Goal: Task Accomplishment & Management: Use online tool/utility

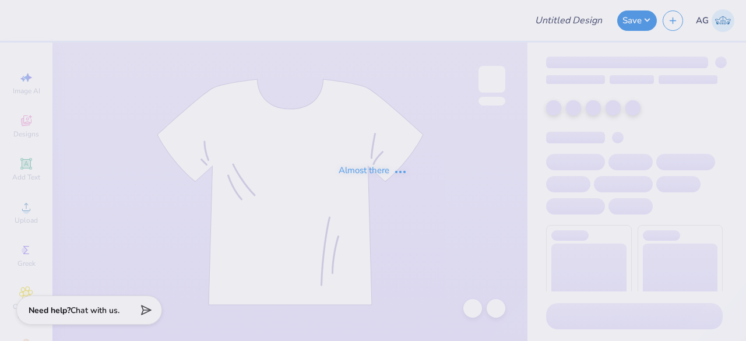
type input "chorale shirt"
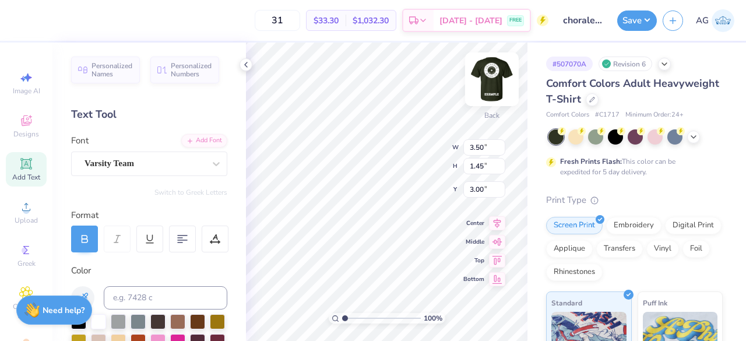
click at [497, 84] on img at bounding box center [492, 79] width 47 height 47
click at [478, 147] on input "10.00" at bounding box center [484, 147] width 42 height 16
type input "9.00"
click at [479, 163] on input "10.00" at bounding box center [484, 166] width 42 height 16
type input "9.00"
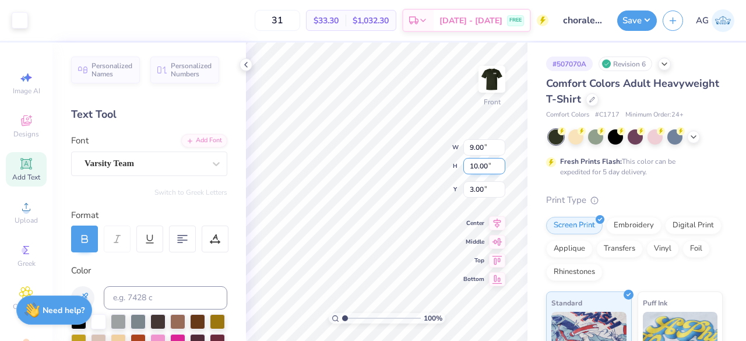
type input "3.50"
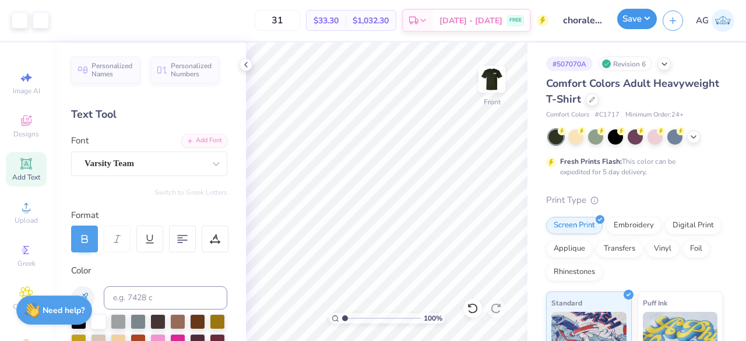
click at [639, 23] on button "Save" at bounding box center [637, 19] width 40 height 20
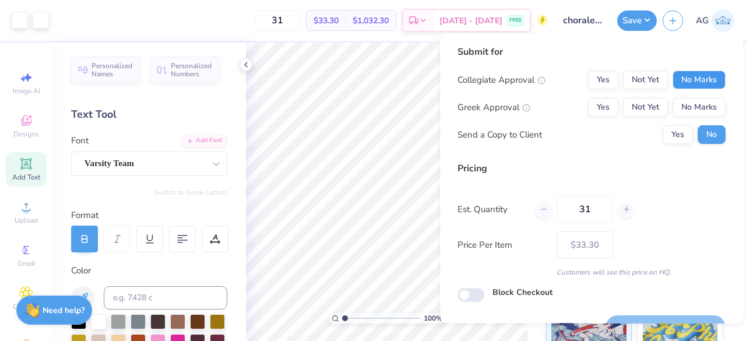
click at [687, 79] on button "No Marks" at bounding box center [699, 80] width 53 height 19
click at [686, 104] on button "No Marks" at bounding box center [699, 107] width 53 height 19
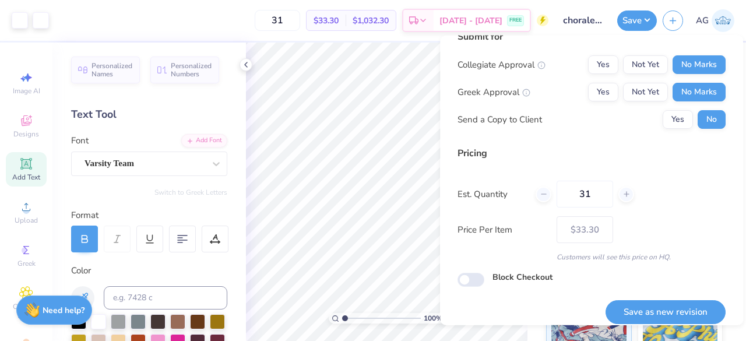
scroll to position [27, 0]
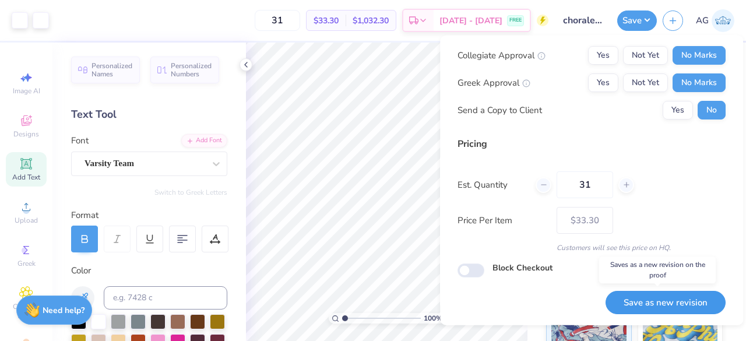
click at [651, 297] on button "Save as new revision" at bounding box center [666, 302] width 120 height 24
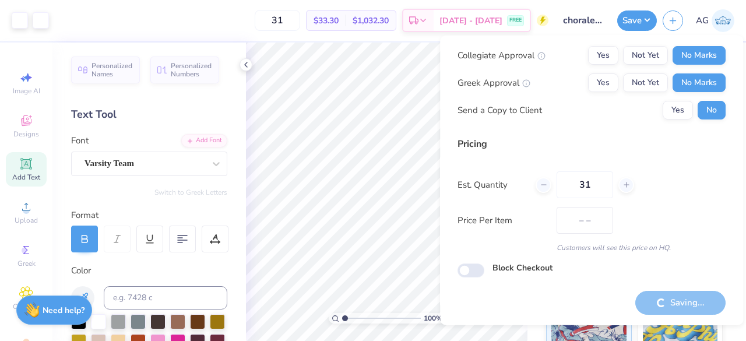
type input "$33.30"
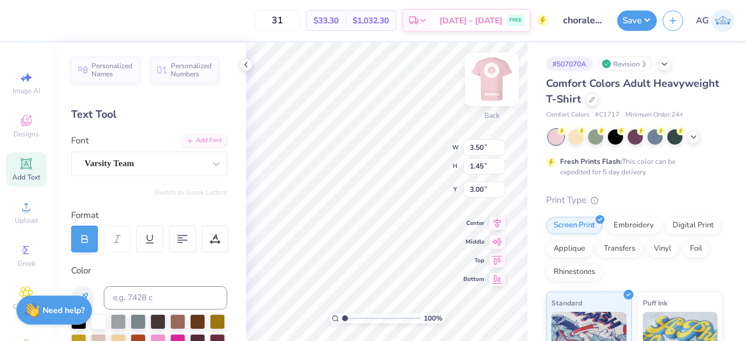
click at [486, 85] on img at bounding box center [492, 79] width 47 height 47
click at [477, 149] on input "10.00" at bounding box center [484, 147] width 42 height 16
type input "9.00"
click at [476, 160] on input "10.00" at bounding box center [484, 166] width 42 height 16
type input "9.00"
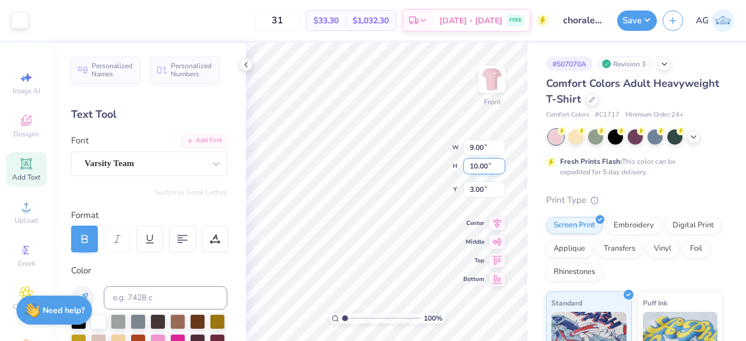
type input "3.50"
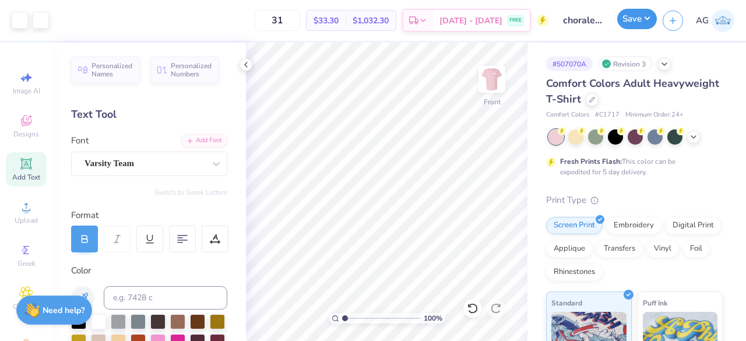
click at [649, 24] on button "Save" at bounding box center [637, 19] width 40 height 20
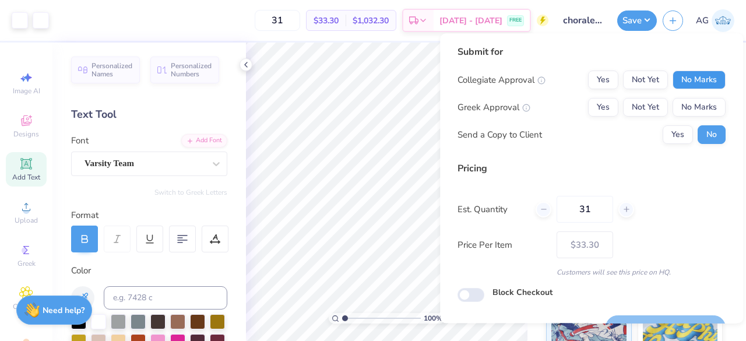
click at [691, 80] on button "No Marks" at bounding box center [699, 80] width 53 height 19
click at [689, 108] on button "No Marks" at bounding box center [699, 107] width 53 height 19
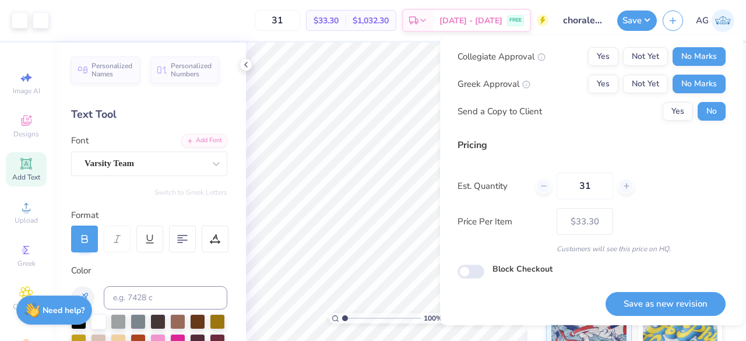
scroll to position [27, 0]
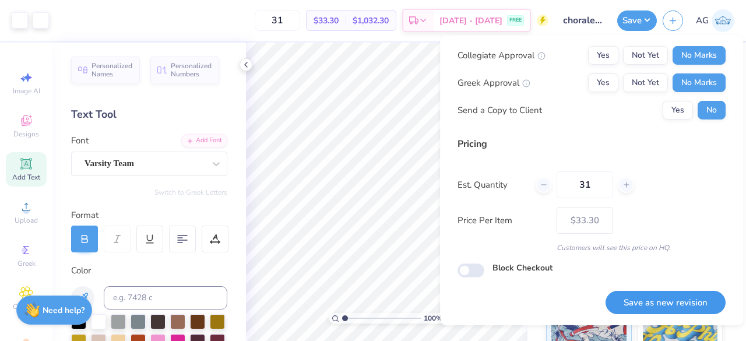
click at [641, 307] on button "Save as new revision" at bounding box center [666, 302] width 120 height 24
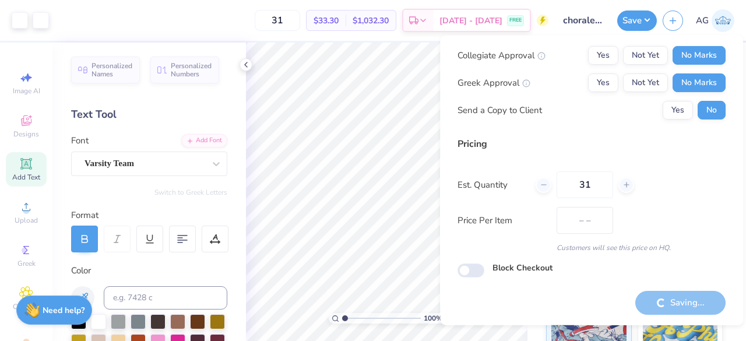
type input "$33.30"
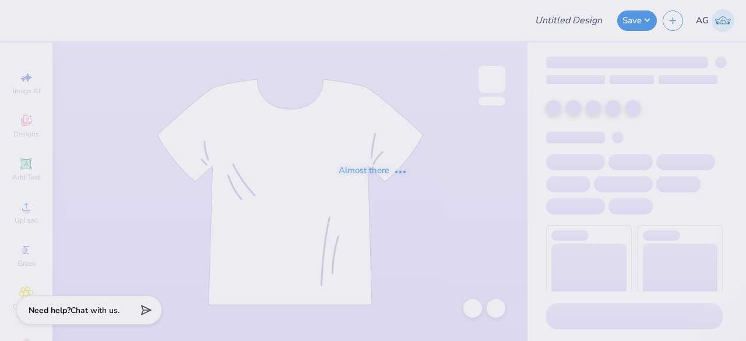
type input "chorale shirt"
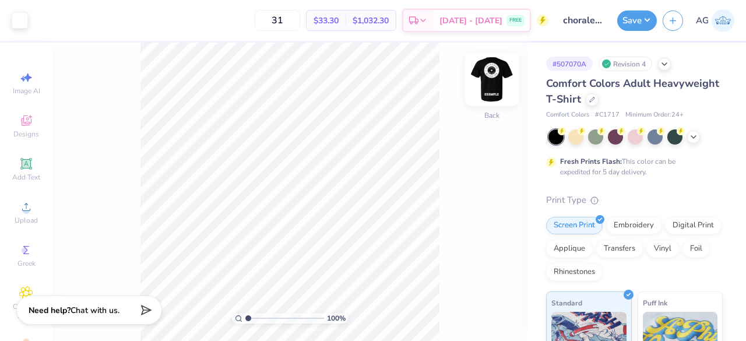
click at [497, 74] on img at bounding box center [492, 79] width 47 height 47
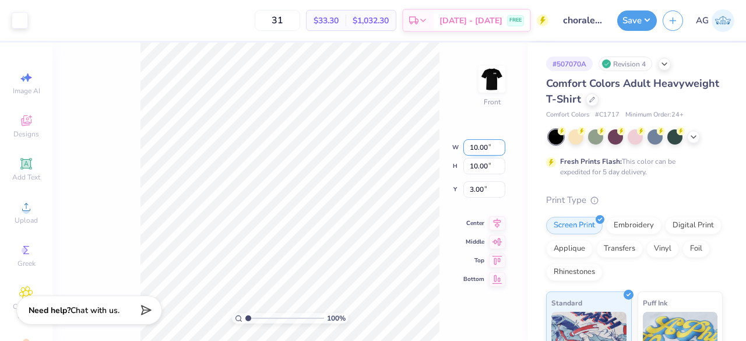
click at [476, 150] on input "10.00" at bounding box center [484, 147] width 42 height 16
type input "9.00"
click at [476, 159] on input "10.00" at bounding box center [484, 166] width 42 height 16
type input "9.00"
type input "3.50"
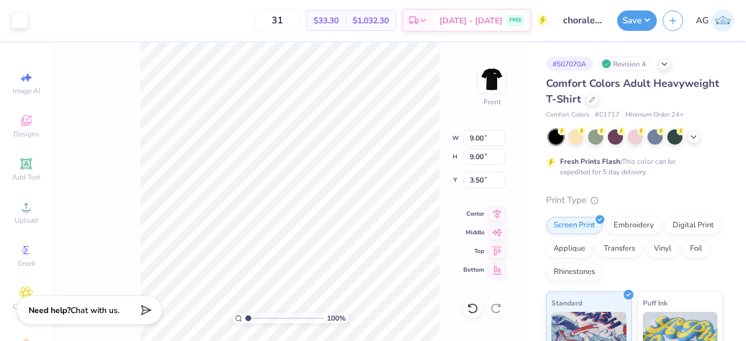
click at [445, 233] on div "100 % Front W 9.00 9.00 " H 9.00 9.00 " Y 3.50 3.50 " Center Middle Top Bottom" at bounding box center [289, 192] width 475 height 298
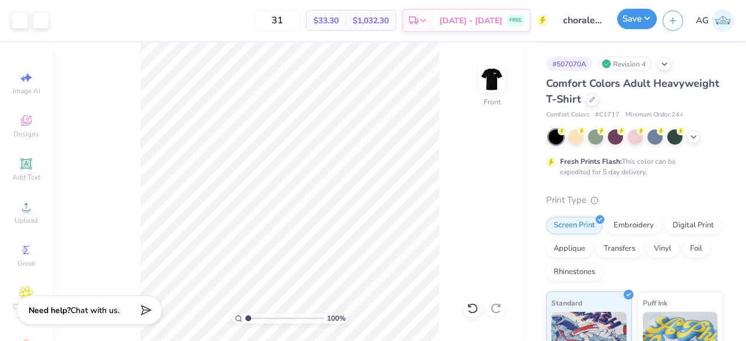
click at [633, 15] on button "Save" at bounding box center [637, 19] width 40 height 20
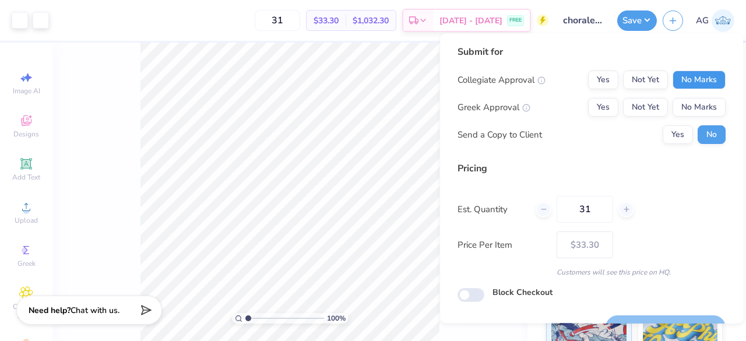
click at [673, 77] on button "No Marks" at bounding box center [699, 80] width 53 height 19
click at [677, 106] on button "No Marks" at bounding box center [699, 107] width 53 height 19
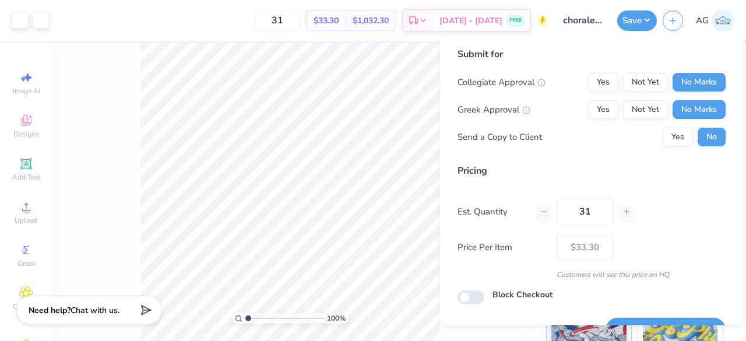
scroll to position [27, 0]
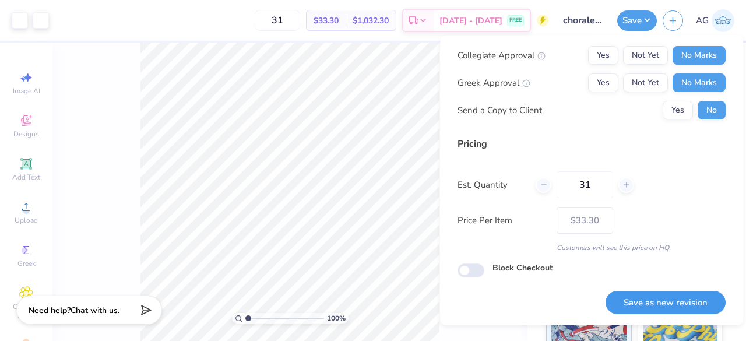
click at [661, 303] on button "Save as new revision" at bounding box center [666, 302] width 120 height 24
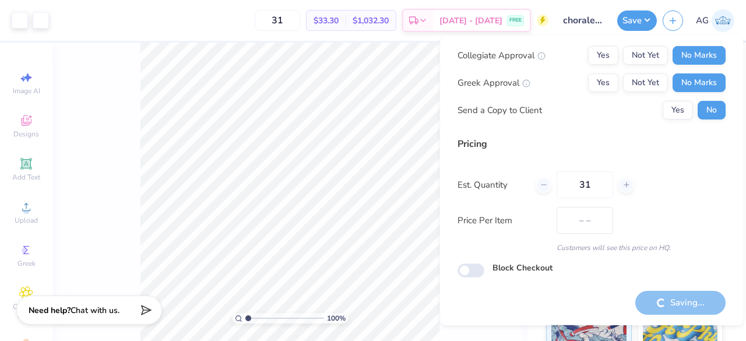
type input "$33.30"
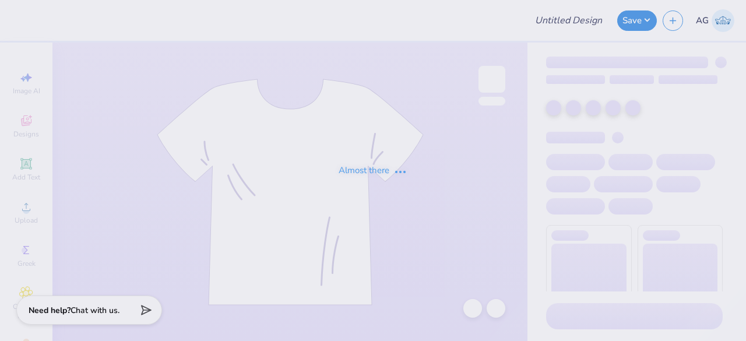
type input "chorale shirt"
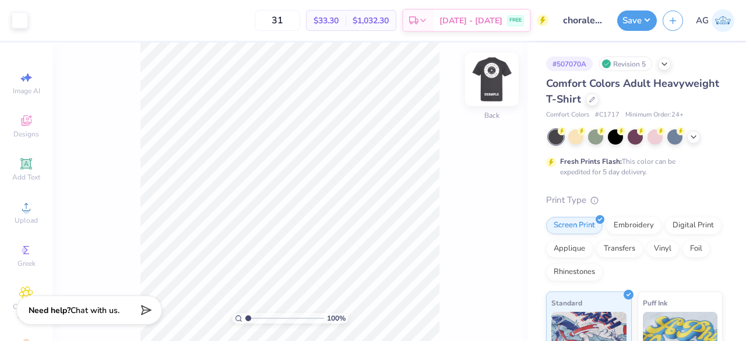
click at [493, 85] on img at bounding box center [492, 79] width 47 height 47
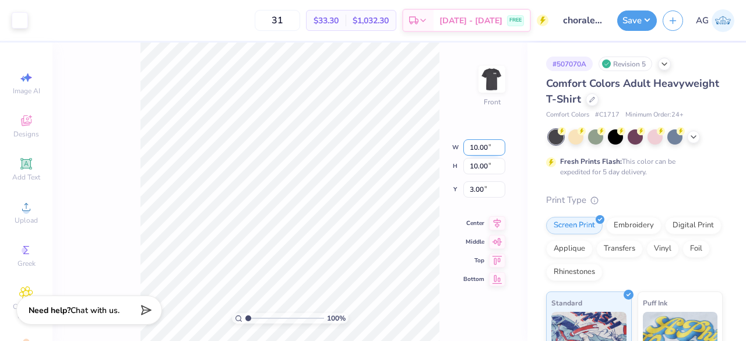
click at [476, 148] on input "10.00" at bounding box center [484, 147] width 42 height 16
type input "9.00"
type input "3.50"
click at [476, 164] on input "9.00" at bounding box center [484, 166] width 42 height 16
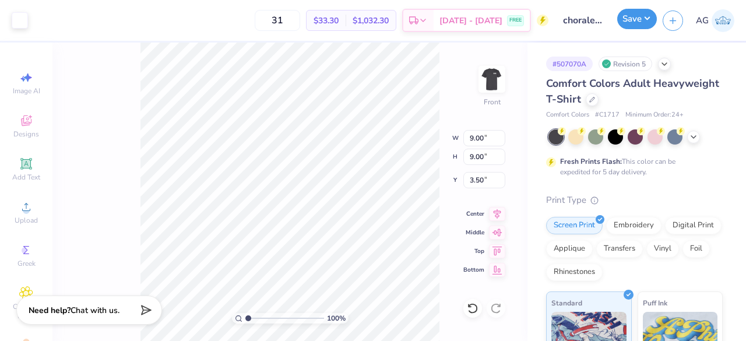
click at [637, 23] on button "Save" at bounding box center [637, 19] width 40 height 20
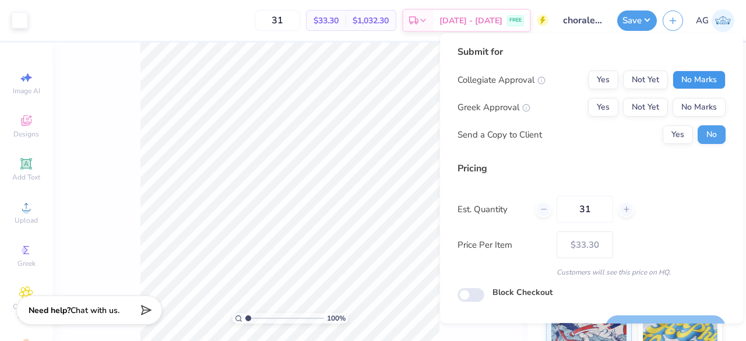
click at [704, 76] on button "No Marks" at bounding box center [699, 80] width 53 height 19
click at [693, 106] on button "No Marks" at bounding box center [699, 107] width 53 height 19
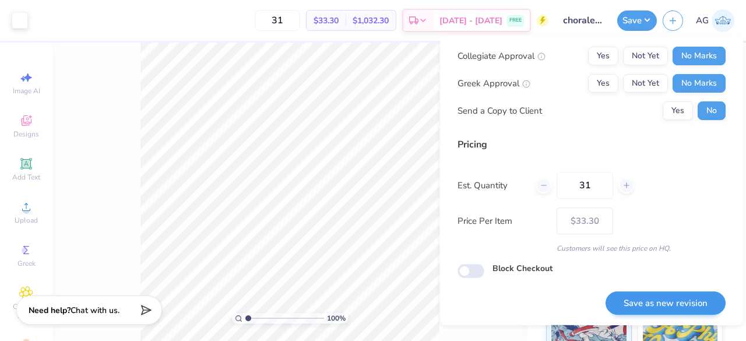
scroll to position [27, 0]
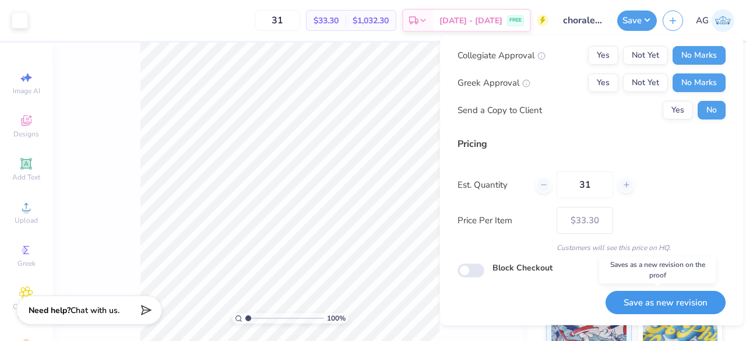
click at [653, 310] on button "Save as new revision" at bounding box center [666, 302] width 120 height 24
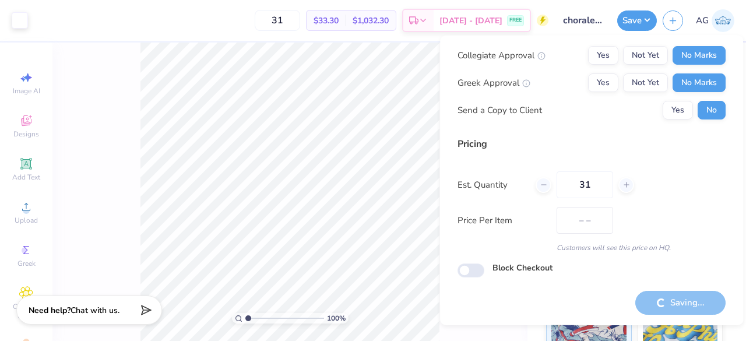
type input "$33.30"
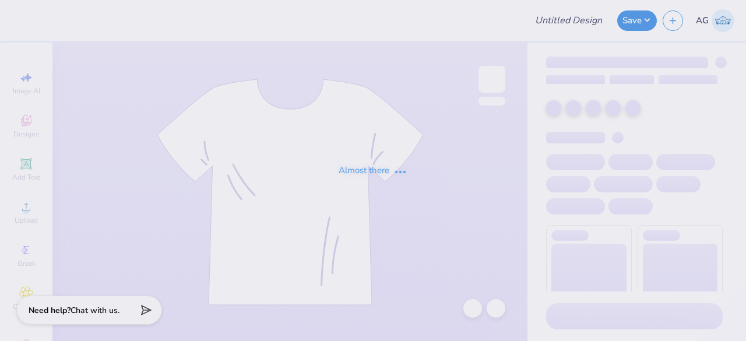
type input "chorale shirt"
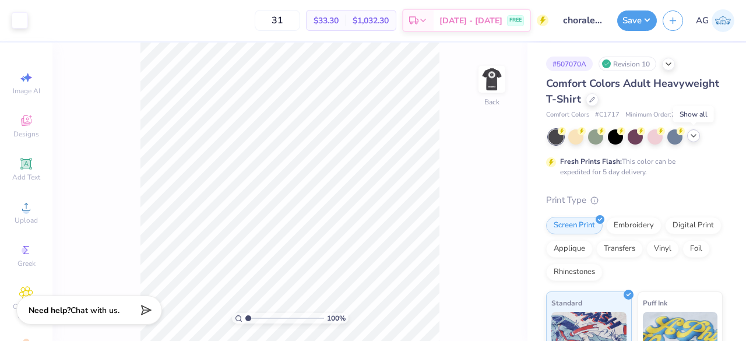
click at [695, 133] on icon at bounding box center [693, 135] width 9 height 9
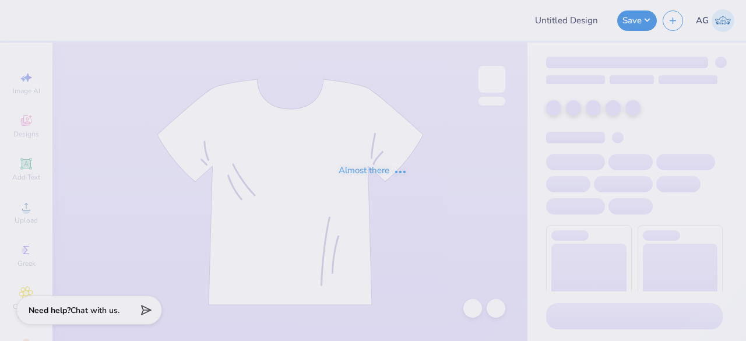
type input "chorale shirt"
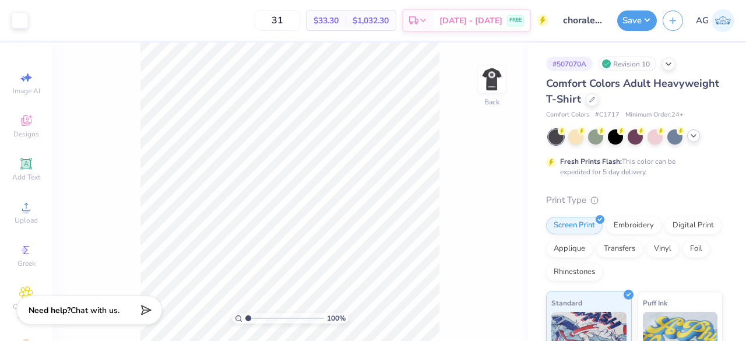
click at [697, 133] on icon at bounding box center [693, 135] width 9 height 9
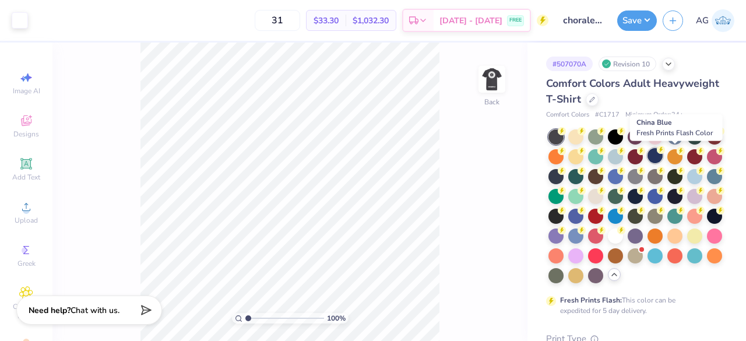
click at [663, 153] on div at bounding box center [655, 155] width 15 height 15
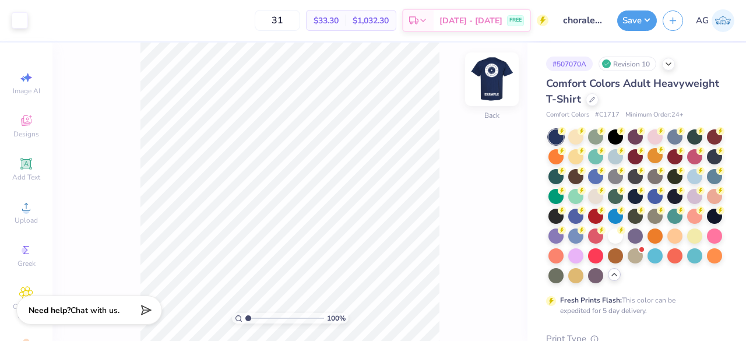
click at [505, 85] on img at bounding box center [492, 79] width 47 height 47
click at [645, 23] on button "Save" at bounding box center [637, 19] width 40 height 20
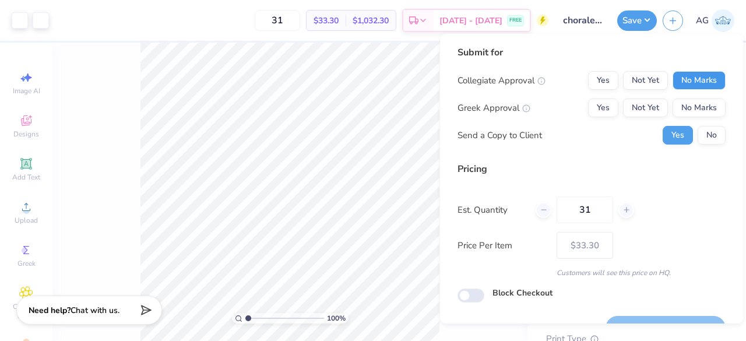
click at [694, 78] on button "No Marks" at bounding box center [699, 80] width 53 height 19
click at [690, 105] on button "No Marks" at bounding box center [699, 108] width 53 height 19
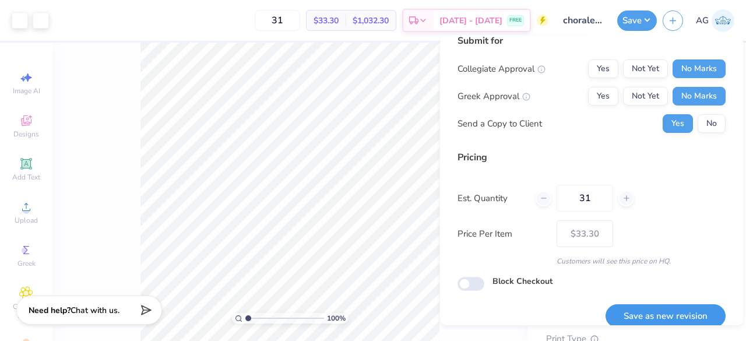
scroll to position [27, 0]
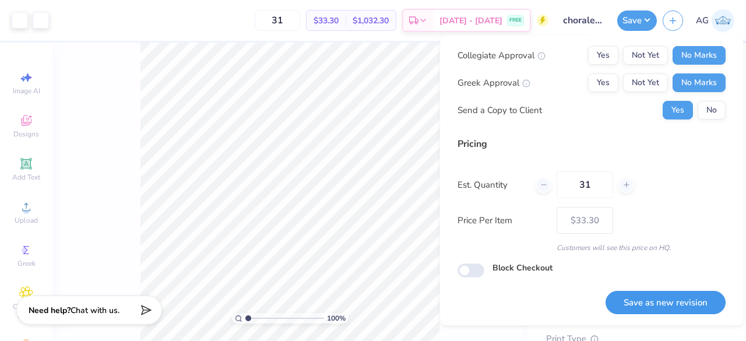
click at [667, 304] on button "Save as new revision" at bounding box center [666, 302] width 120 height 24
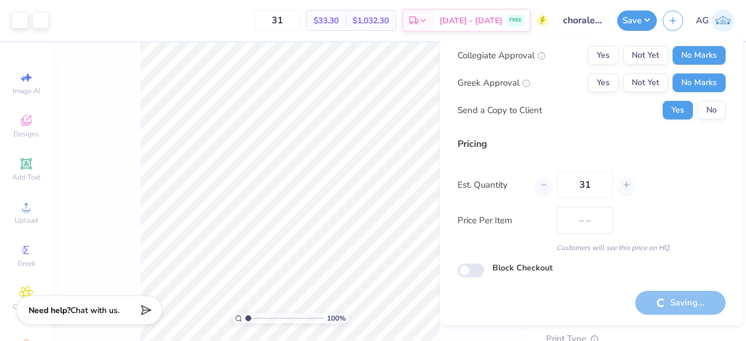
type input "$33.30"
